Goal: Transaction & Acquisition: Purchase product/service

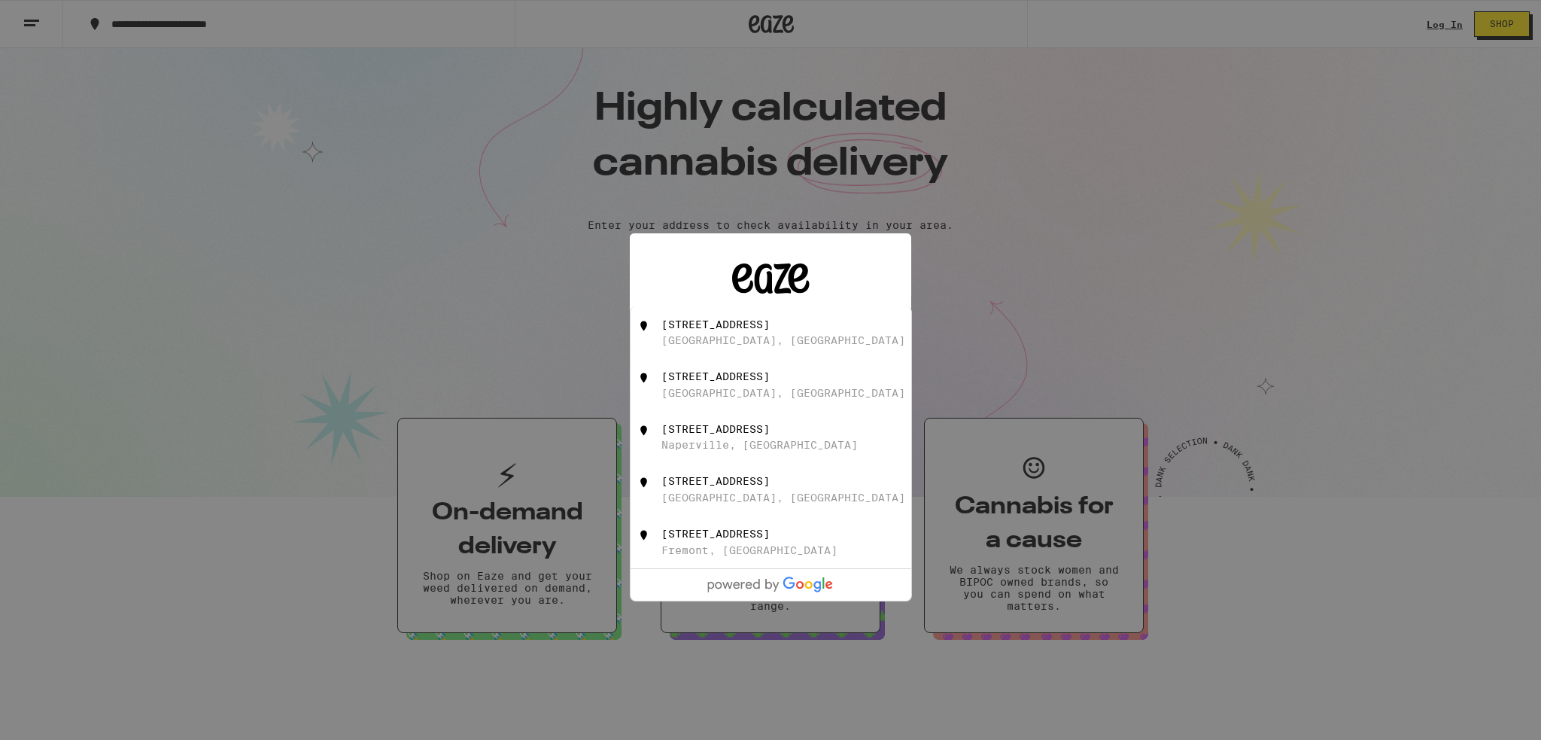
click at [785, 314] on div "[STREET_ADDRESS]" at bounding box center [770, 332] width 281 height 53
type input "[STREET_ADDRESS]"
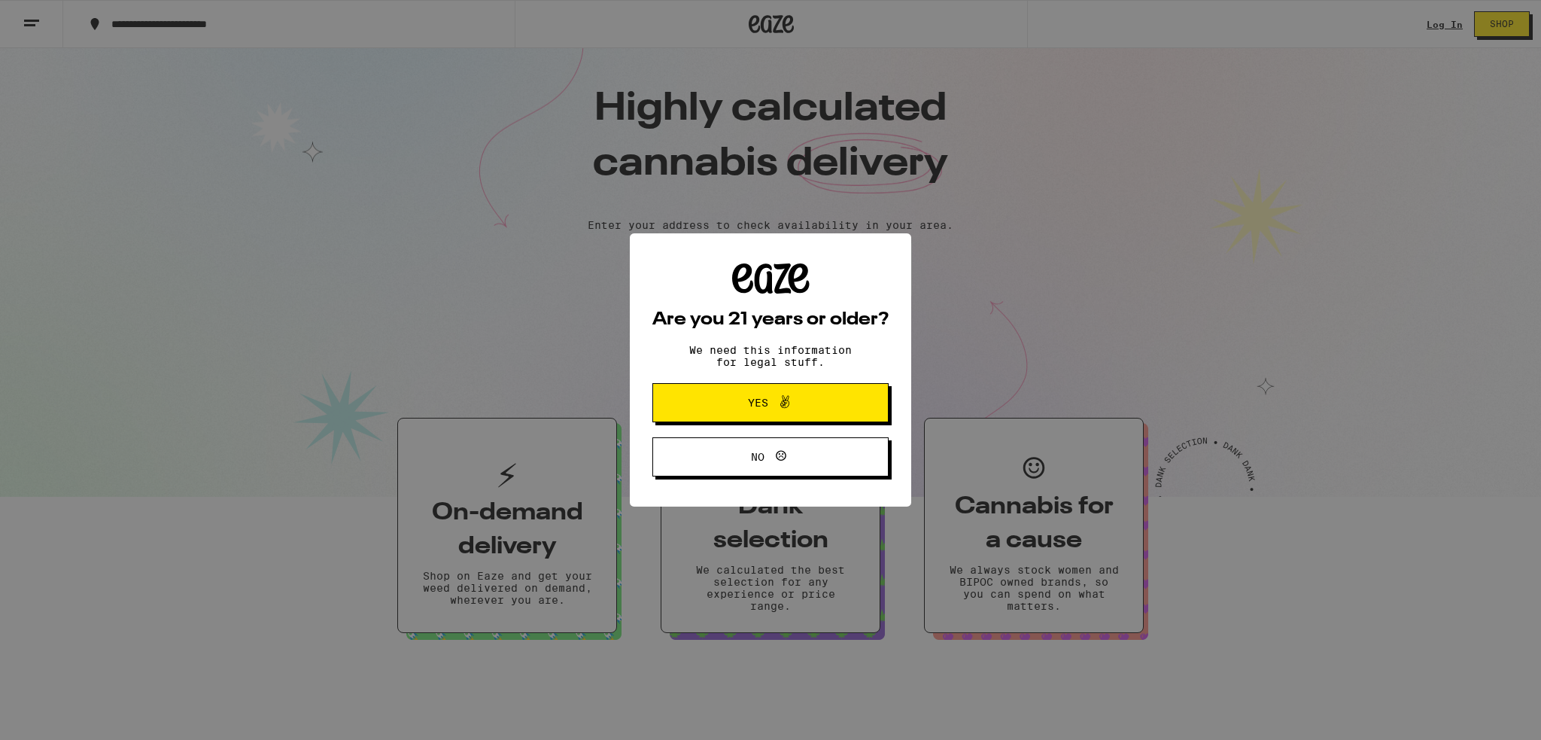
click at [790, 400] on icon at bounding box center [785, 402] width 18 height 18
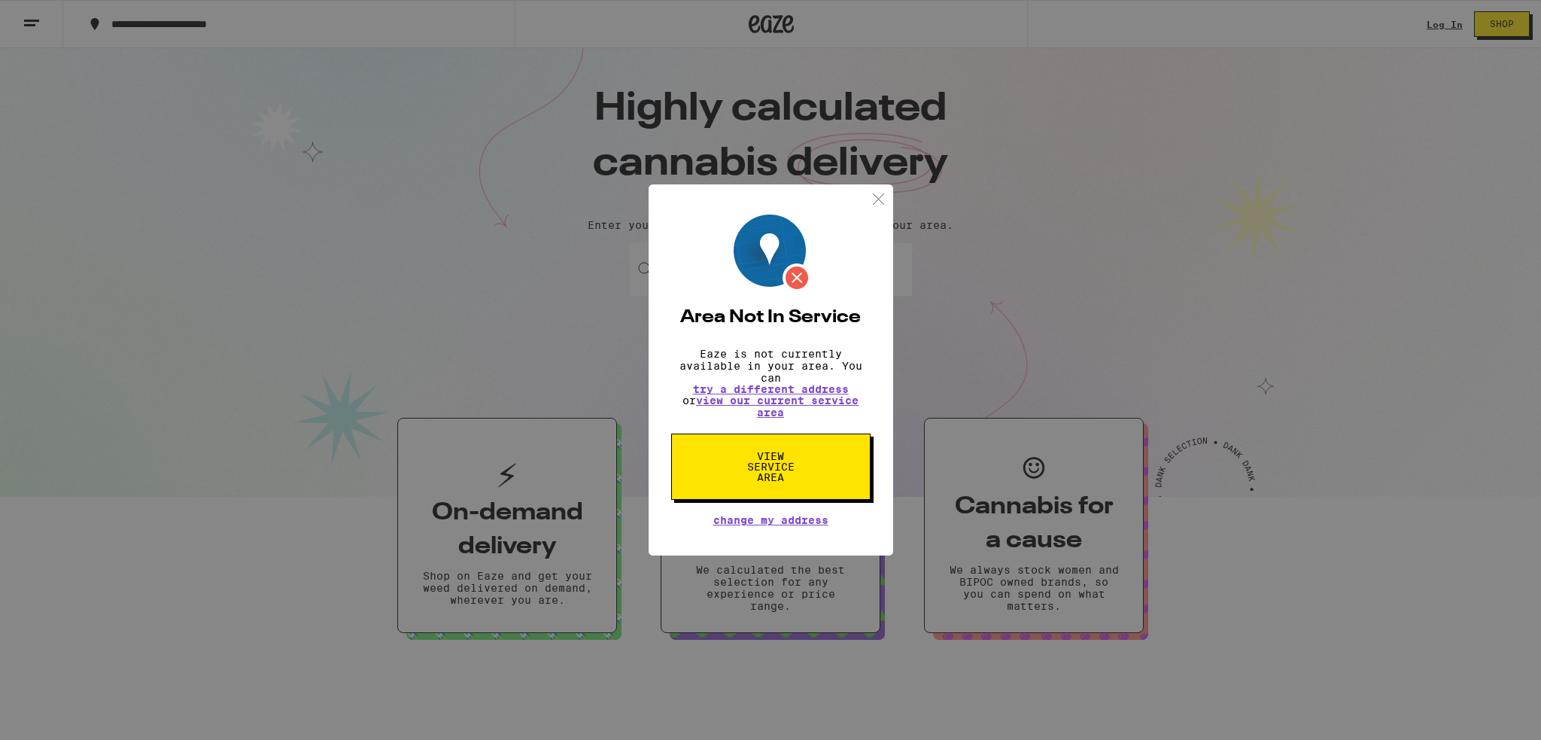
click at [876, 194] on img at bounding box center [878, 199] width 19 height 19
